Goal: Task Accomplishment & Management: Manage account settings

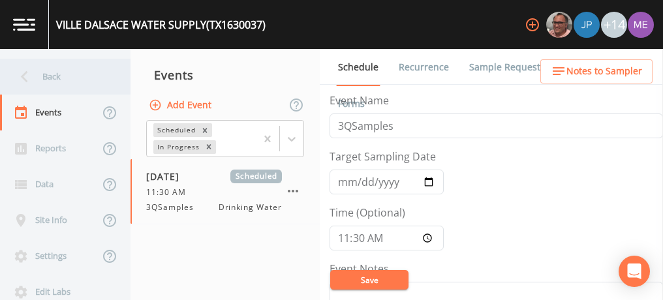
click at [40, 78] on div "Back" at bounding box center [58, 77] width 117 height 36
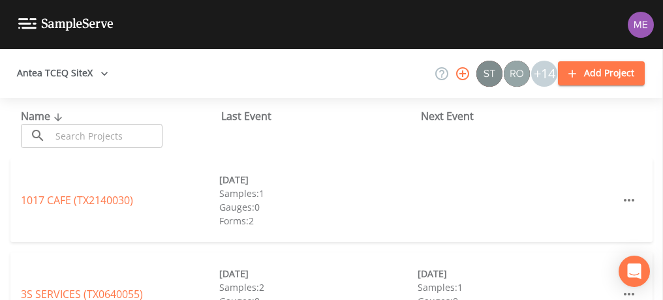
click at [93, 133] on input "text" at bounding box center [107, 136] width 112 height 24
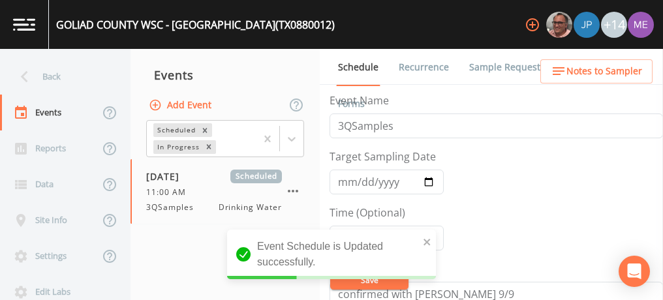
scroll to position [522, 0]
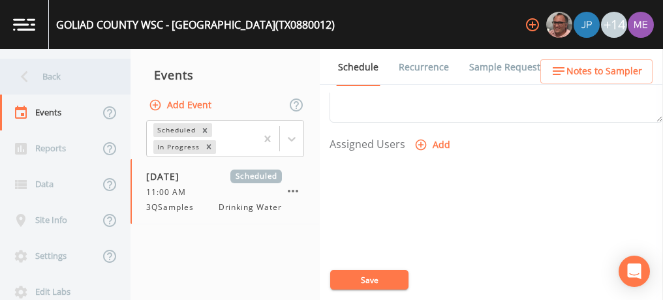
click at [56, 77] on div "Back" at bounding box center [58, 77] width 117 height 36
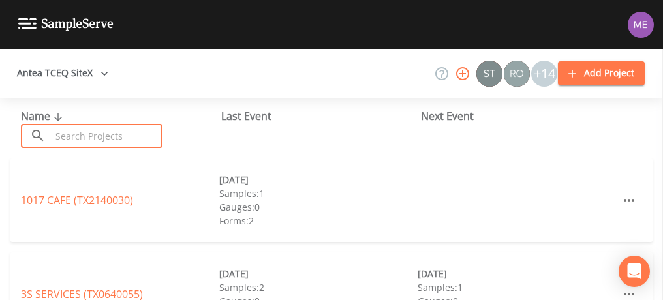
click at [69, 143] on input "text" at bounding box center [107, 136] width 112 height 24
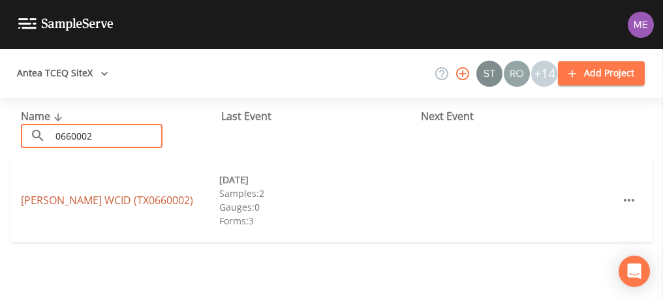
type input "0660002"
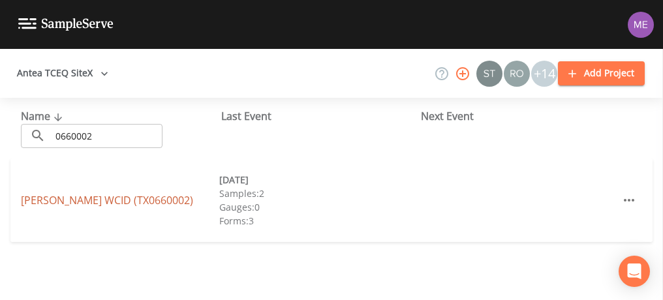
click at [53, 197] on link "FREER WCID (TX0660002)" at bounding box center [107, 200] width 172 height 14
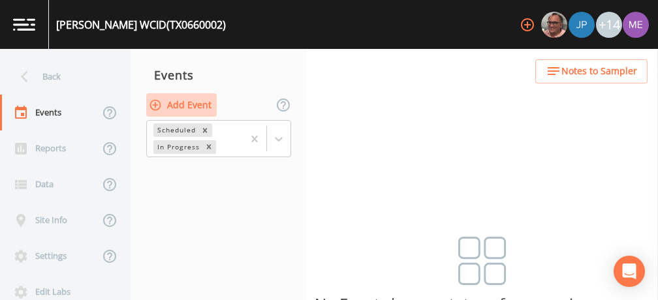
click at [167, 108] on button "Add Event" at bounding box center [181, 105] width 70 height 24
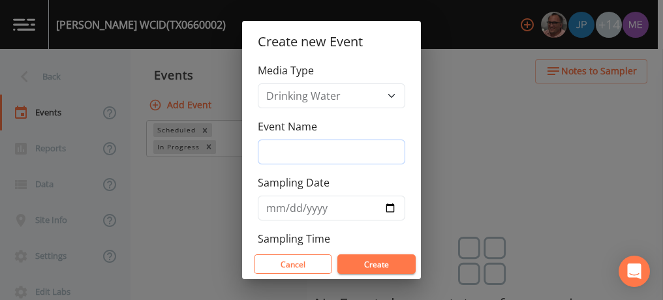
click at [296, 157] on input "Event Name" at bounding box center [332, 152] width 148 height 25
type input "3QSamples"
click at [277, 206] on input "Sampling Date" at bounding box center [332, 208] width 148 height 25
type input "2025-09-15"
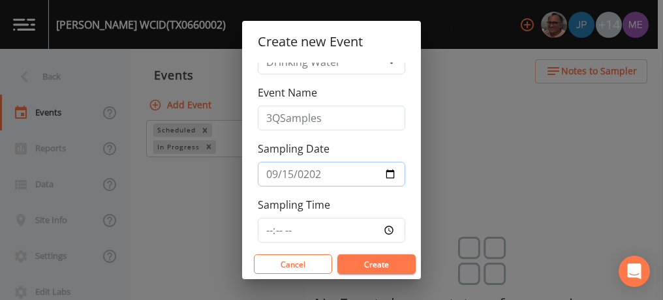
scroll to position [48, 0]
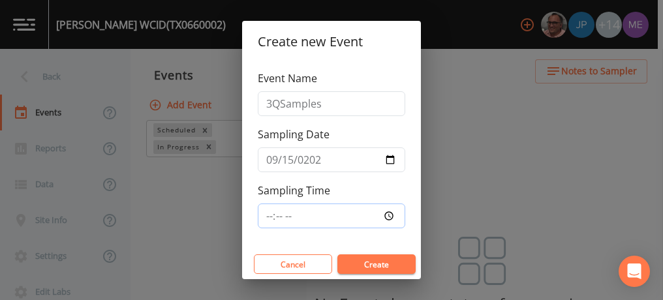
click at [266, 215] on input "Sampling Time" at bounding box center [332, 216] width 148 height 25
type input "10:00"
click at [360, 262] on button "Create" at bounding box center [376, 265] width 78 height 20
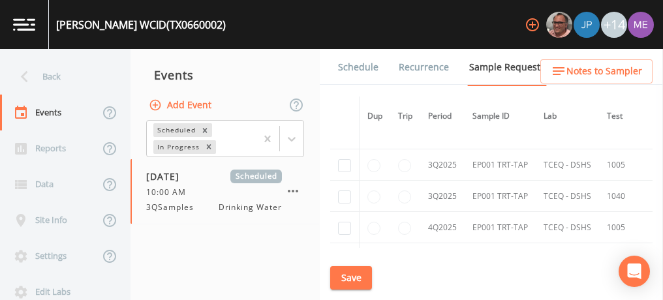
scroll to position [1414, 0]
click at [345, 159] on input "checkbox" at bounding box center [344, 165] width 13 height 13
checkbox input "true"
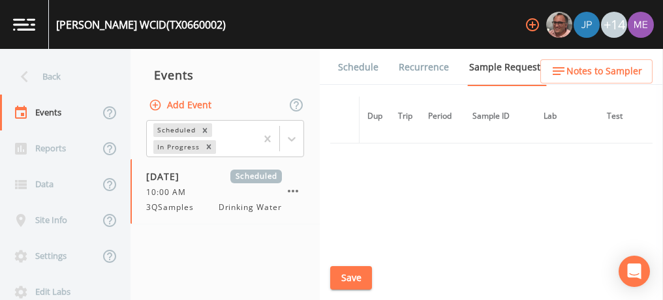
scroll to position [1197, 0]
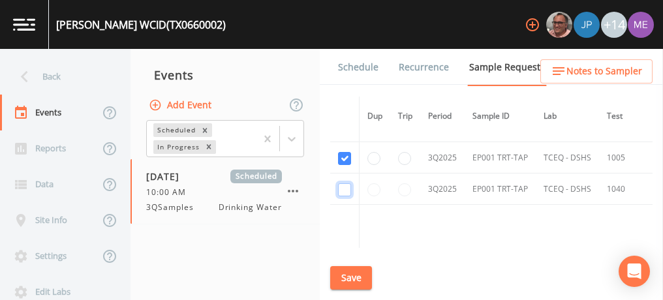
click at [342, 183] on input "checkbox" at bounding box center [344, 189] width 13 height 13
checkbox input "true"
click at [351, 279] on button "Save" at bounding box center [351, 278] width 42 height 24
click at [356, 67] on link "Schedule" at bounding box center [358, 67] width 44 height 37
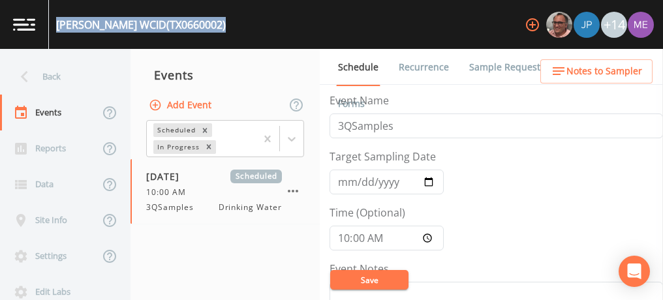
drag, startPoint x: 57, startPoint y: 25, endPoint x: 177, endPoint y: 33, distance: 120.4
click at [177, 33] on div "FREER WCID (TX0660002)" at bounding box center [137, 24] width 177 height 49
copy div "FREER WCID (TX0660002)"
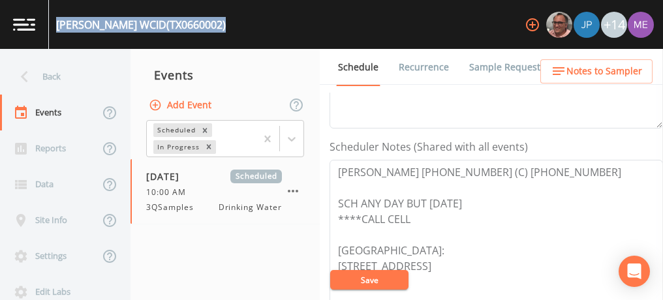
scroll to position [320, 0]
click at [172, 172] on span "09/15/2025" at bounding box center [167, 177] width 42 height 14
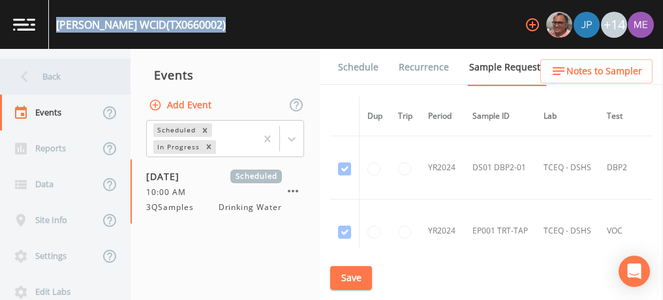
click at [47, 75] on div "Back" at bounding box center [58, 77] width 117 height 36
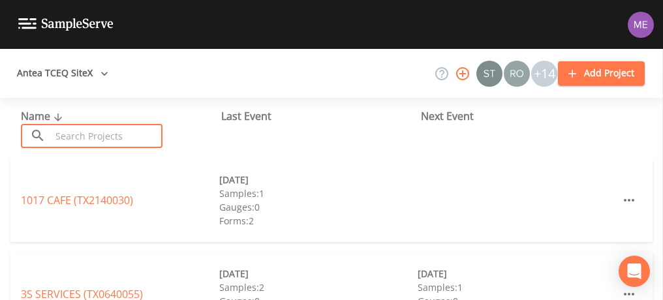
click at [60, 132] on input "text" at bounding box center [107, 136] width 112 height 24
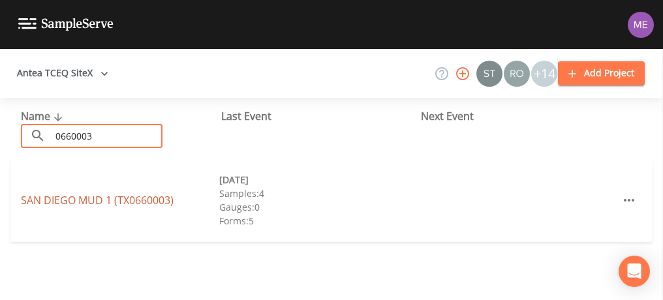
type input "0660003"
click at [44, 198] on link "SAN DIEGO MUD 1 (TX0660003)" at bounding box center [97, 200] width 153 height 14
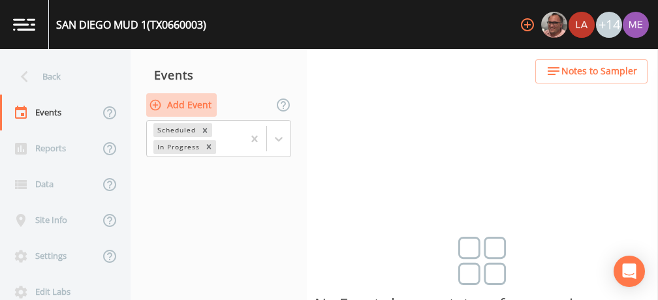
click at [180, 101] on button "Add Event" at bounding box center [181, 105] width 70 height 24
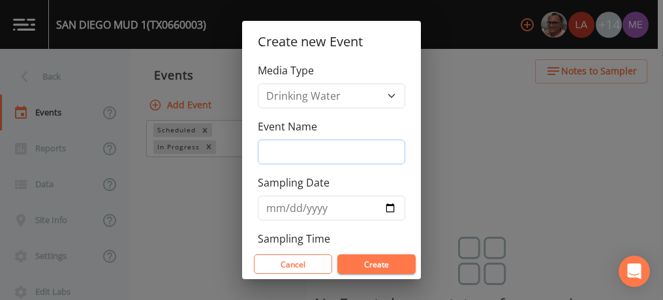
click at [270, 152] on input "Event Name" at bounding box center [332, 152] width 148 height 25
type input "3QSamples"
click at [272, 210] on input "Sampling Date" at bounding box center [332, 208] width 148 height 25
type input "2025-09-15"
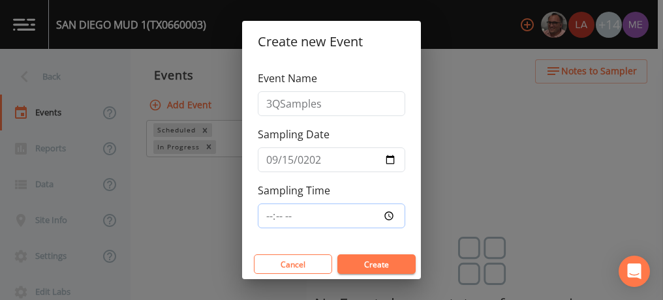
click at [268, 213] on input "Sampling Time" at bounding box center [332, 216] width 148 height 25
type input "10:00"
click at [372, 261] on button "Create" at bounding box center [376, 265] width 78 height 20
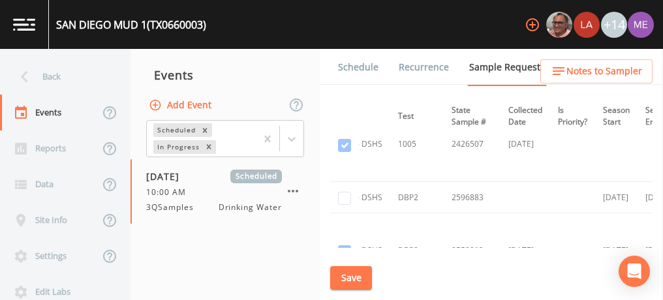
scroll to position [1230, 212]
click at [342, 193] on input "checkbox" at bounding box center [344, 198] width 13 height 13
checkbox input "true"
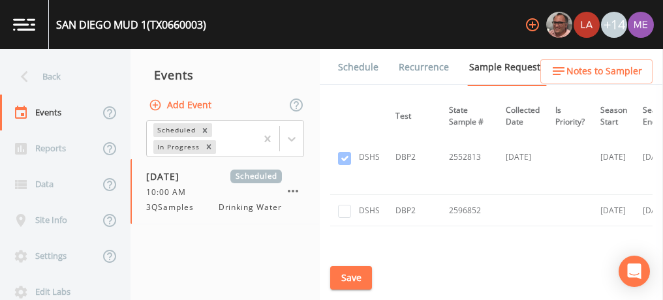
scroll to position [1324, 211]
click at [345, 204] on input "checkbox" at bounding box center [344, 210] width 13 height 13
checkbox input "true"
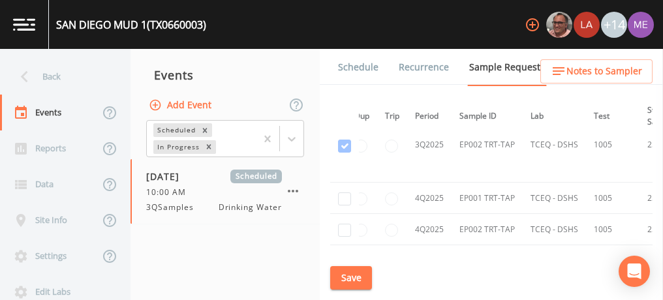
scroll to position [2418, 0]
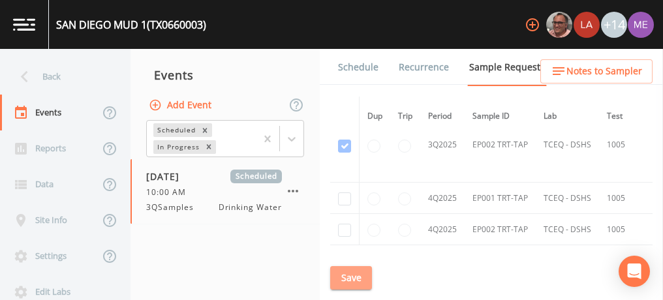
click at [340, 278] on button "Save" at bounding box center [351, 278] width 42 height 24
drag, startPoint x: 59, startPoint y: 23, endPoint x: 119, endPoint y: 26, distance: 60.8
click at [119, 26] on div "SAN DIEGO MUD 1 (TX0660003)" at bounding box center [131, 25] width 150 height 16
drag, startPoint x: 119, startPoint y: 26, endPoint x: 55, endPoint y: 23, distance: 64.7
click at [55, 23] on div "SAN DIEGO MUD 1 (TX0660003)" at bounding box center [127, 24] width 157 height 49
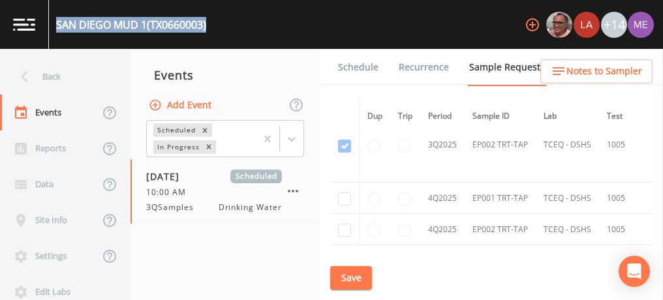
drag, startPoint x: 55, startPoint y: 23, endPoint x: 222, endPoint y: 22, distance: 167.1
click at [222, 22] on div "SAN DIEGO MUD 1 (TX0660003) +14" at bounding box center [331, 24] width 663 height 49
copy div "SAN DIEGO MUD 1 (TX0660003)"
click at [358, 69] on link "Schedule" at bounding box center [358, 67] width 44 height 37
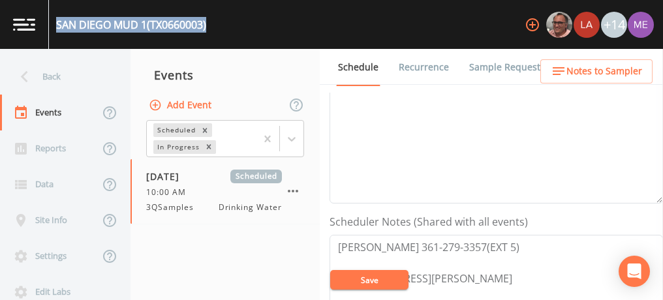
scroll to position [277, 0]
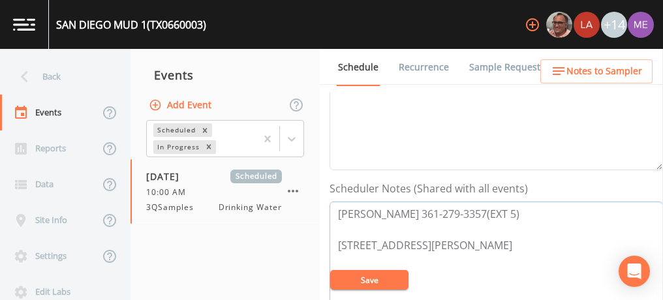
drag, startPoint x: 337, startPoint y: 206, endPoint x: 507, endPoint y: 211, distance: 169.8
click at [507, 211] on textarea "Estella Lopez 361-279-3357(EXT 5) 200 S Dr EE Dunlap Highway San Diego 78384" at bounding box center [497, 285] width 334 height 166
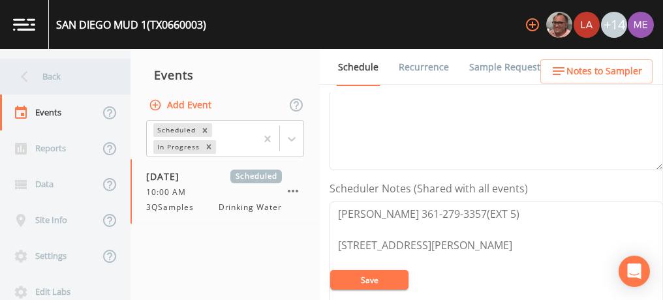
click at [52, 79] on div "Back" at bounding box center [58, 77] width 117 height 36
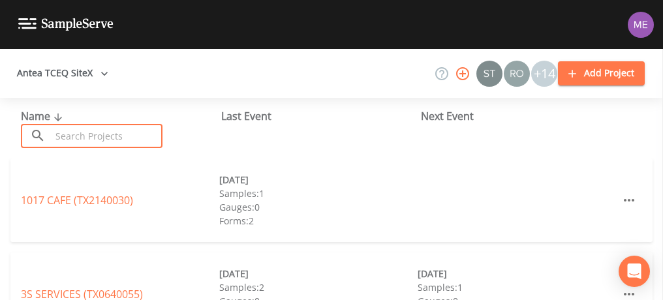
click at [89, 134] on input "text" at bounding box center [107, 136] width 112 height 24
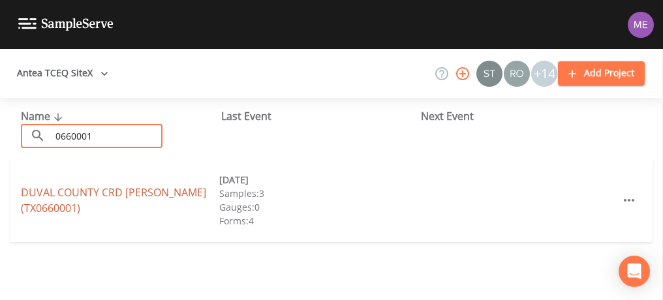
type input "0660001"
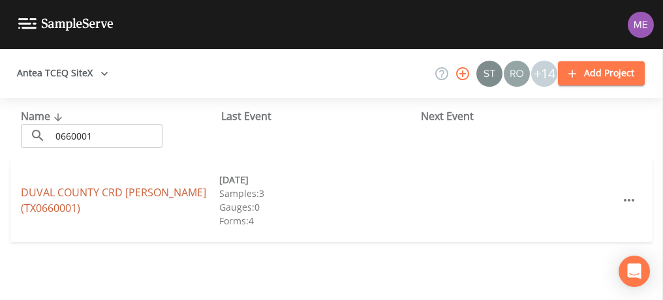
click at [48, 195] on link "DUVAL COUNTY CRD BENAVIDES (TX0660001)" at bounding box center [113, 200] width 185 height 30
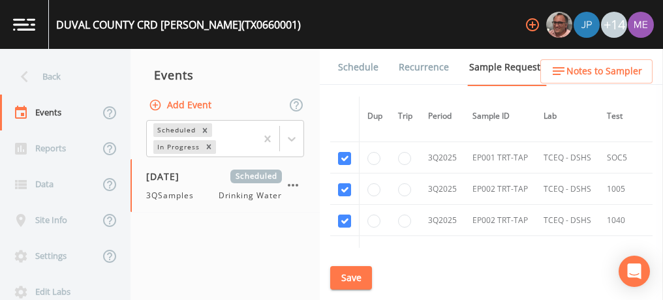
scroll to position [3001, 0]
click at [369, 63] on link "Schedule" at bounding box center [358, 67] width 44 height 37
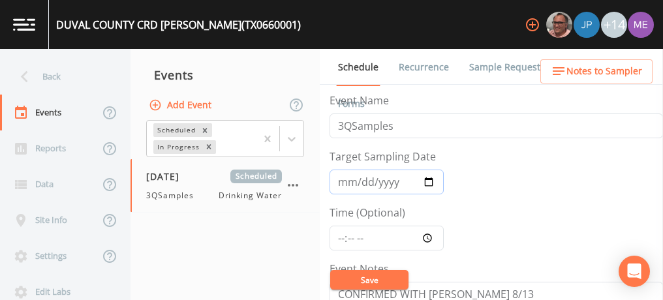
click at [342, 179] on input "2025-08-18" at bounding box center [387, 182] width 114 height 25
type input "2025-09-15"
click at [340, 234] on input "Time (Optional)" at bounding box center [387, 238] width 114 height 25
type input "11:30"
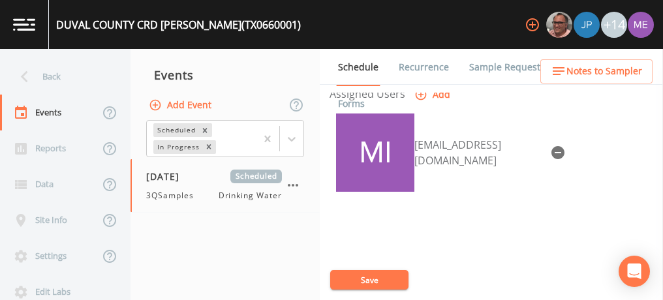
scroll to position [573, 0]
click at [552, 146] on icon "button" at bounding box center [558, 152] width 13 height 13
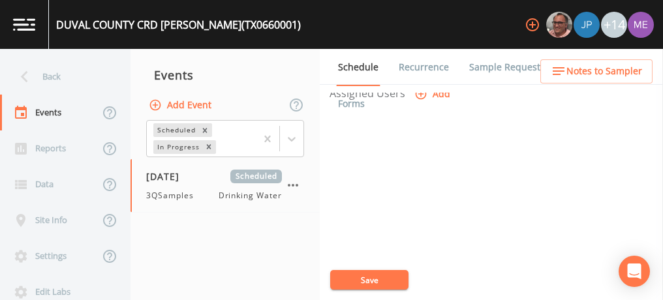
scroll to position [540, 0]
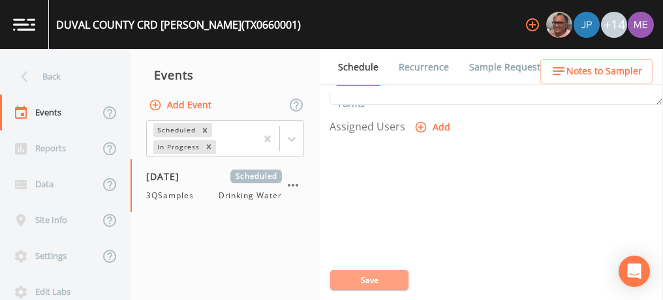
click at [371, 275] on button "Save" at bounding box center [369, 280] width 78 height 20
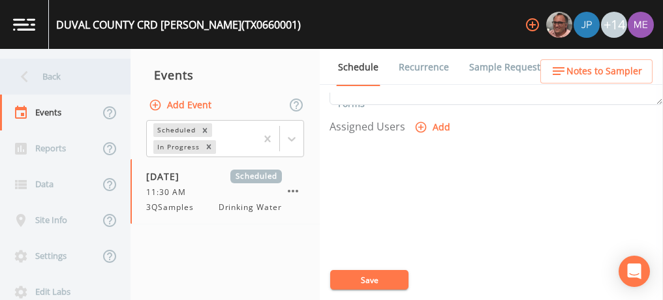
click at [61, 73] on div "Back" at bounding box center [58, 77] width 117 height 36
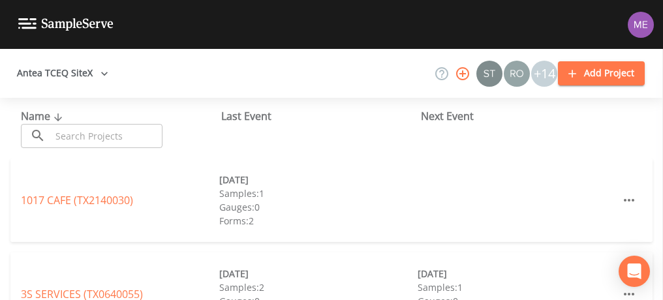
click at [75, 134] on input "text" at bounding box center [107, 136] width 112 height 24
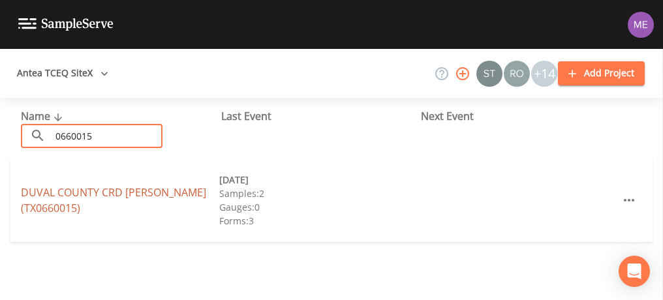
type input "0660015"
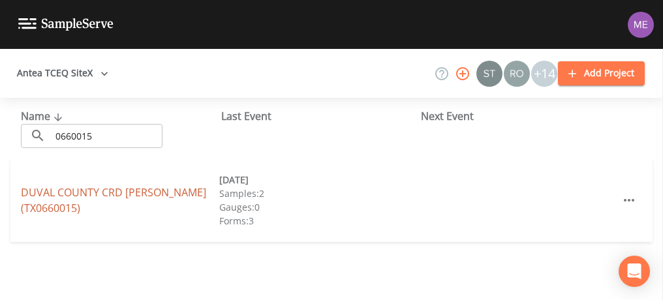
click at [50, 191] on link "DUVAL COUNTY CRD CONCEPCION (TX0660015)" at bounding box center [113, 200] width 185 height 30
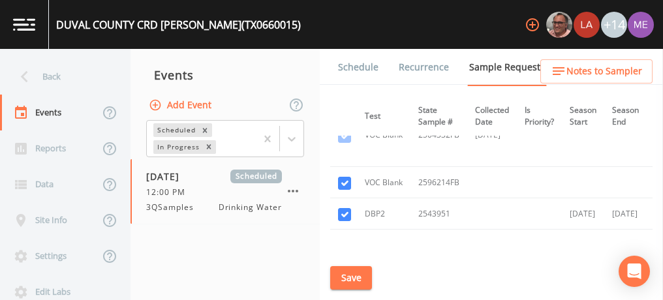
scroll to position [760, 243]
click at [347, 177] on input "checkbox" at bounding box center [344, 183] width 13 height 13
checkbox input "false"
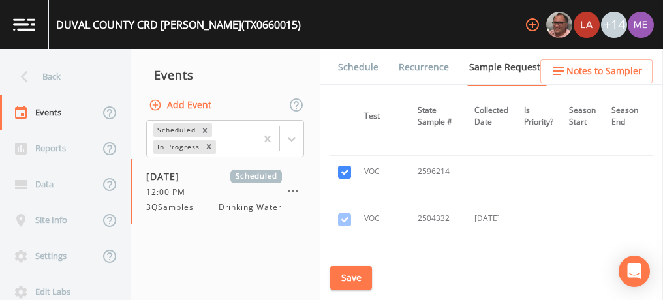
scroll to position [613, 243]
click at [346, 169] on input "checkbox" at bounding box center [344, 172] width 13 height 13
checkbox input "false"
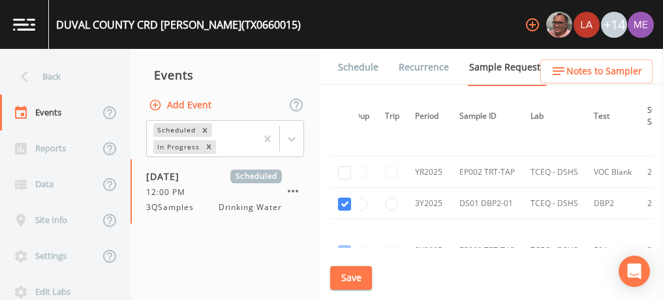
scroll to position [770, 13]
click at [352, 272] on button "Save" at bounding box center [351, 278] width 42 height 24
click at [347, 67] on link "Schedule" at bounding box center [358, 67] width 44 height 37
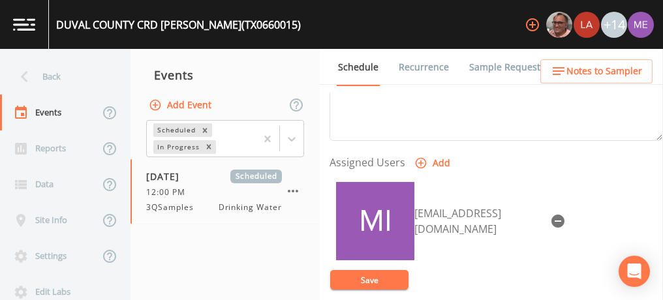
scroll to position [505, 0]
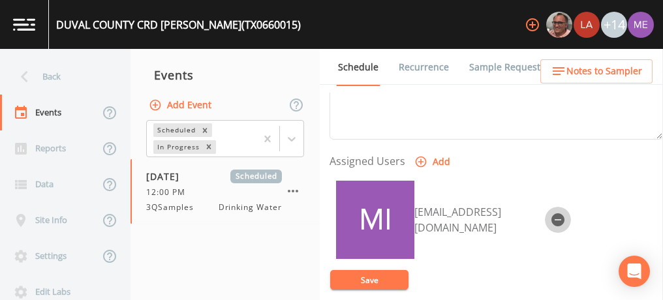
click at [552, 213] on icon "button" at bounding box center [558, 219] width 13 height 13
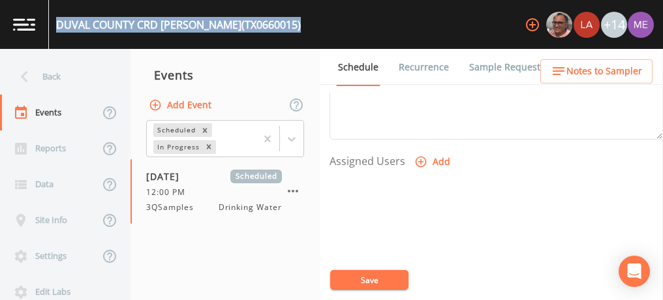
drag, startPoint x: 59, startPoint y: 23, endPoint x: 290, endPoint y: 29, distance: 231.1
click at [290, 29] on div "DUVAL COUNTY CRD CONCEPCION (TX0660015) +14" at bounding box center [331, 24] width 663 height 49
copy div "DUVAL COUNTY CRD CONCEPCION (TX0660015)"
click at [360, 279] on button "Save" at bounding box center [369, 280] width 78 height 20
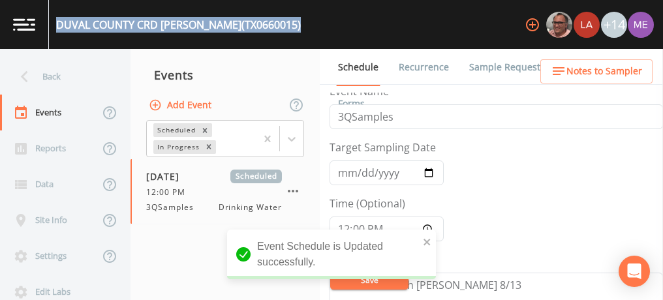
scroll to position [8, 0]
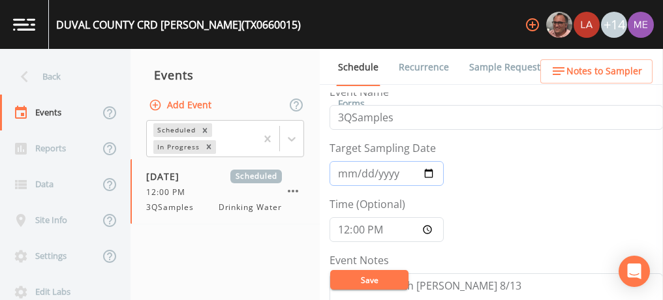
click at [342, 167] on input "2025-08-18" at bounding box center [387, 173] width 114 height 25
type input "2025-09-15"
click at [351, 230] on input "12:00:00" at bounding box center [387, 229] width 114 height 25
type input "11:00"
click at [366, 277] on button "Save" at bounding box center [369, 280] width 78 height 20
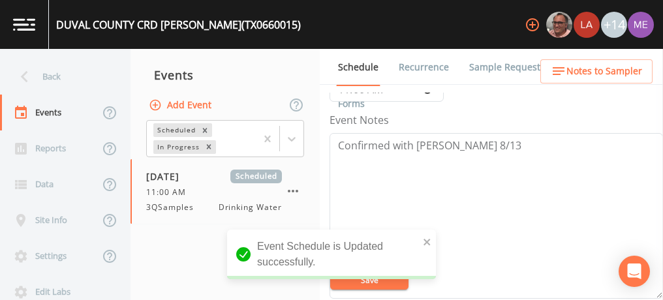
scroll to position [322, 0]
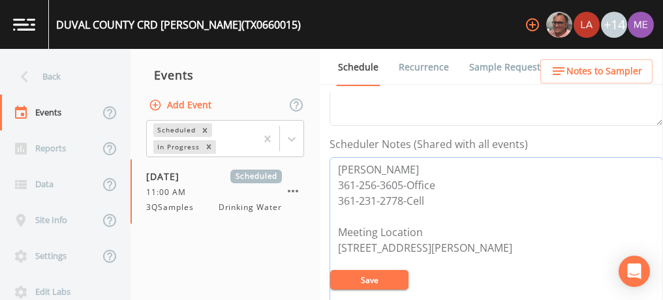
drag, startPoint x: 338, startPoint y: 164, endPoint x: 427, endPoint y: 192, distance: 92.9
click at [427, 192] on textarea "Tony 361-256-3605-Office 361-231-2778-Cell Meeting Location 222 E Main St Benav…" at bounding box center [497, 240] width 334 height 166
